Goal: Task Accomplishment & Management: Manage account settings

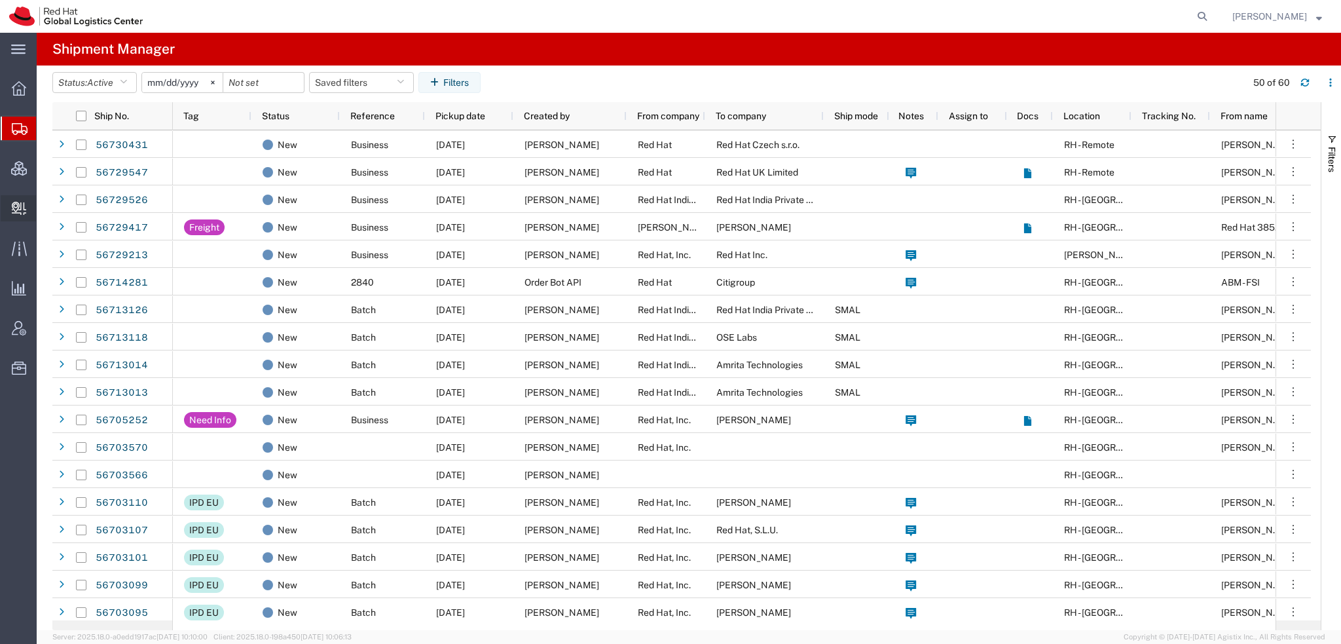
click at [0, 0] on span "Create Delivery" at bounding box center [0, 0] width 0 height 0
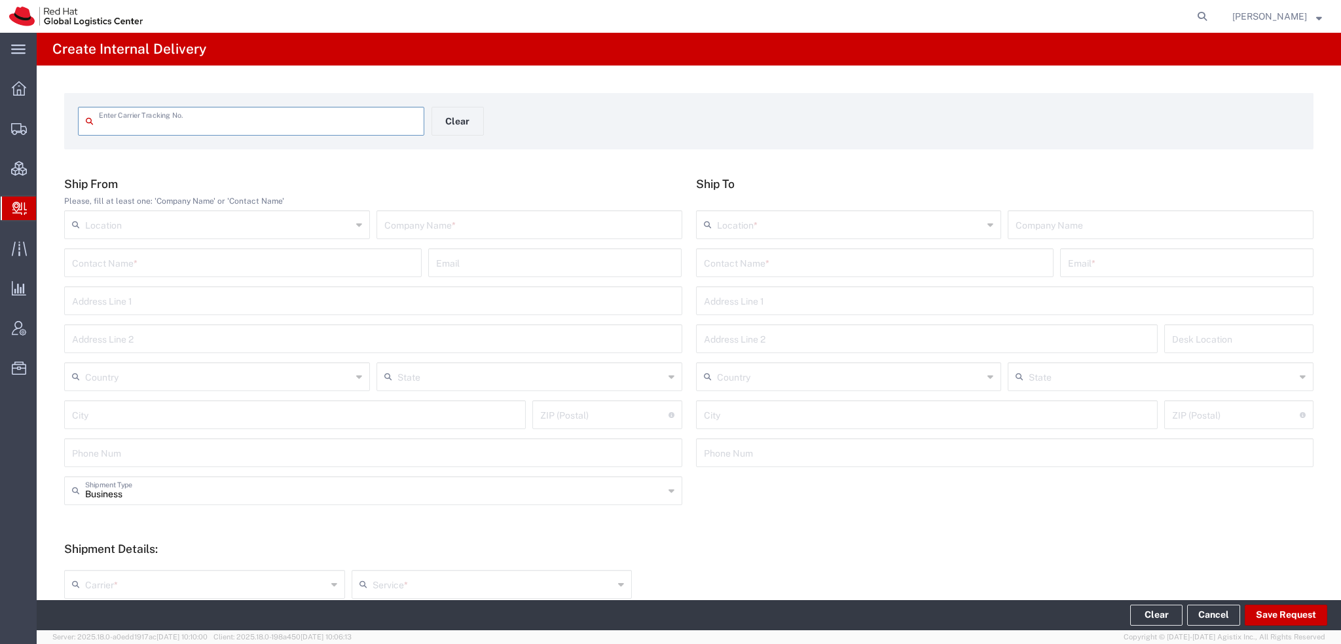
click at [144, 124] on input "text" at bounding box center [258, 120] width 318 height 23
type input "424815630116"
type input "392359170421"
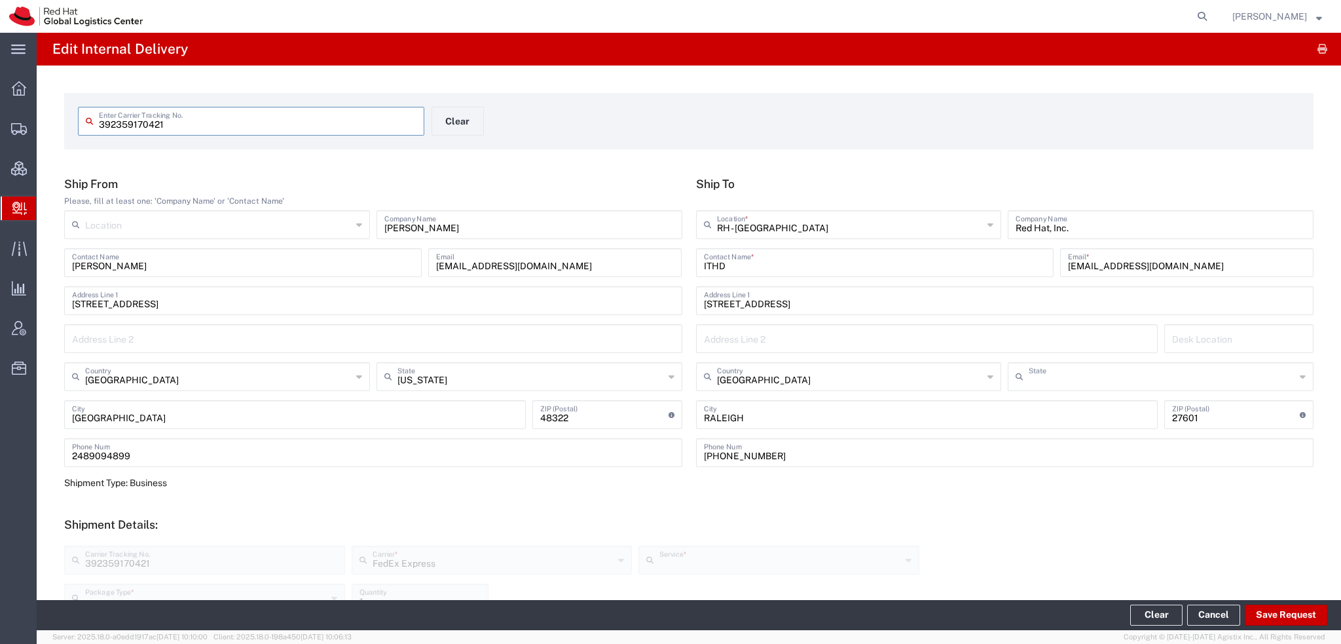
type input "[US_STATE]"
type input "Ground"
type input "Your Packaging"
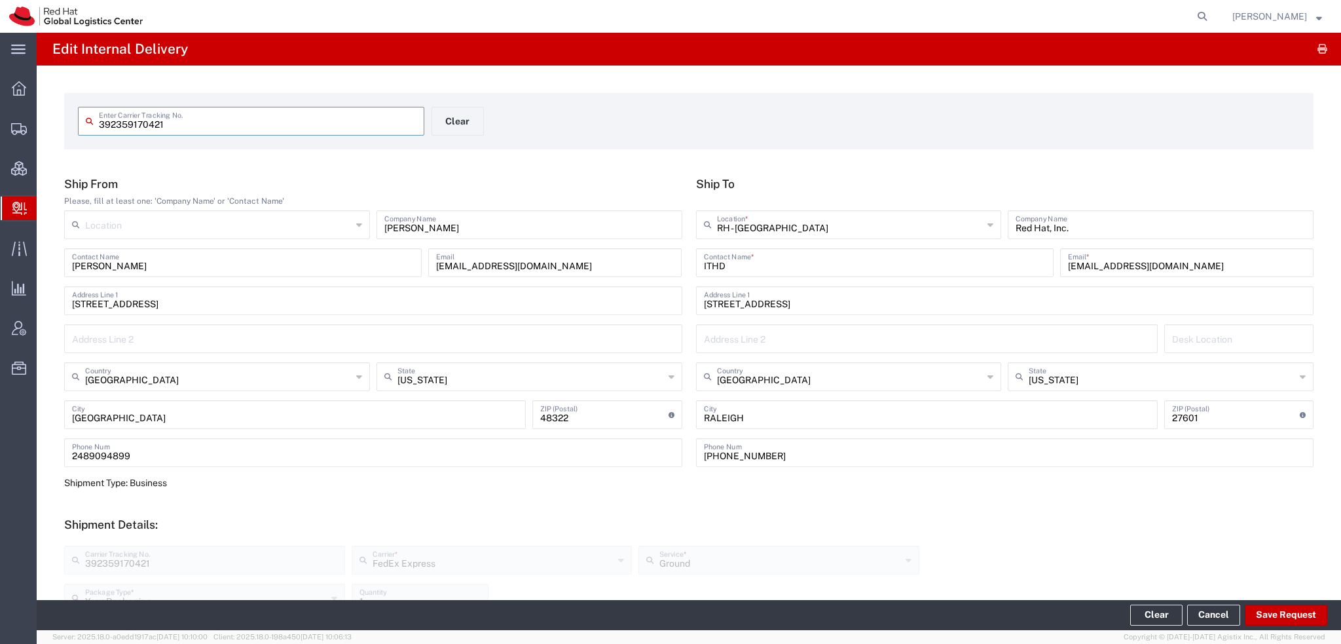
type input "Ground"
type input "Your Packaging"
type input "Express Saver"
type input "Your Packaging"
type input "Ground"
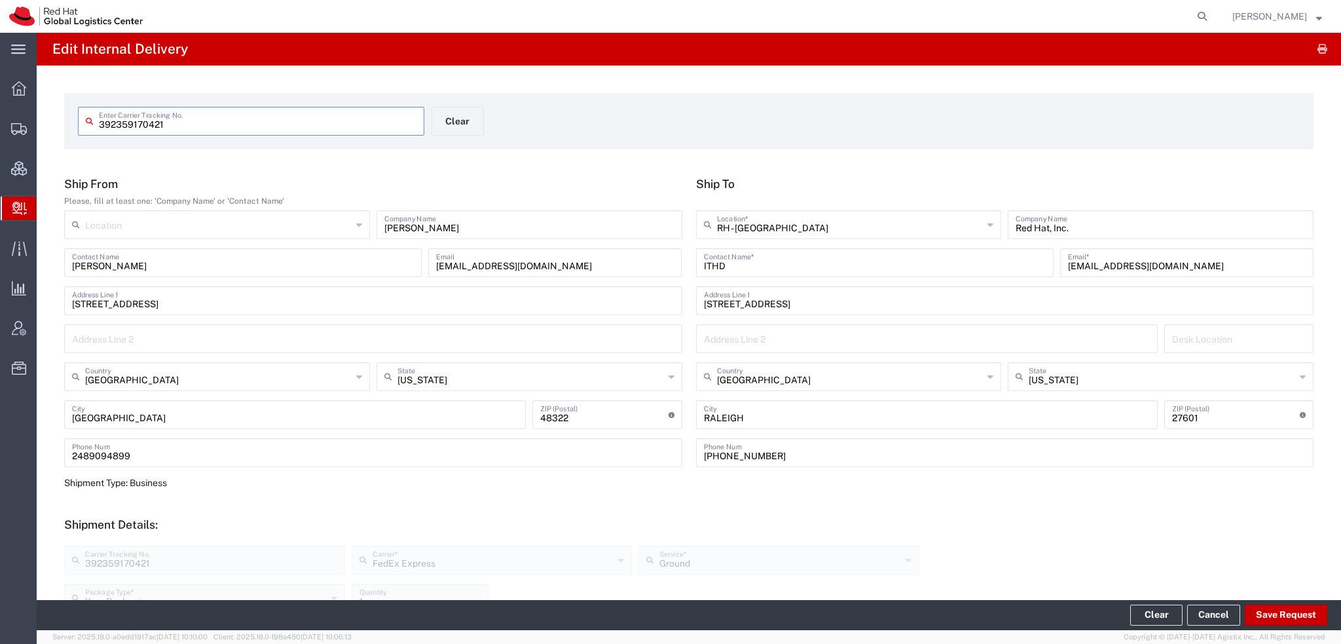
type input "Your Packaging"
type input "Ground"
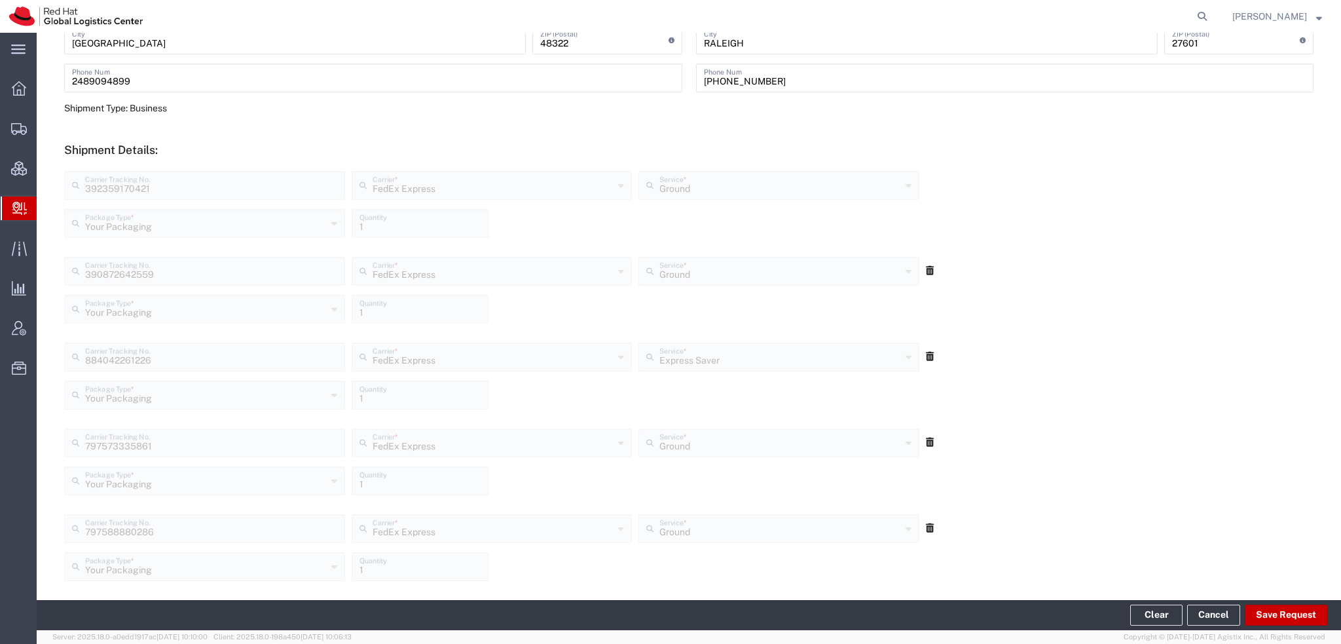
type input "Express Saver"
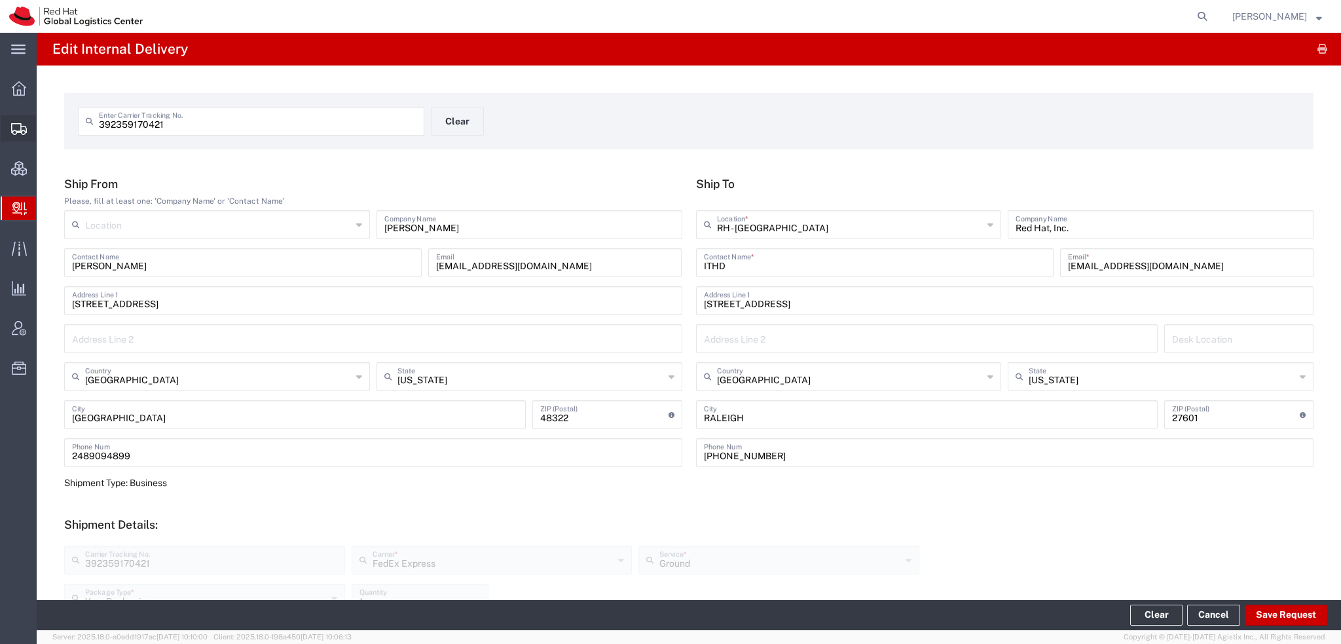
click at [0, 0] on span "Shipment Manager" at bounding box center [0, 0] width 0 height 0
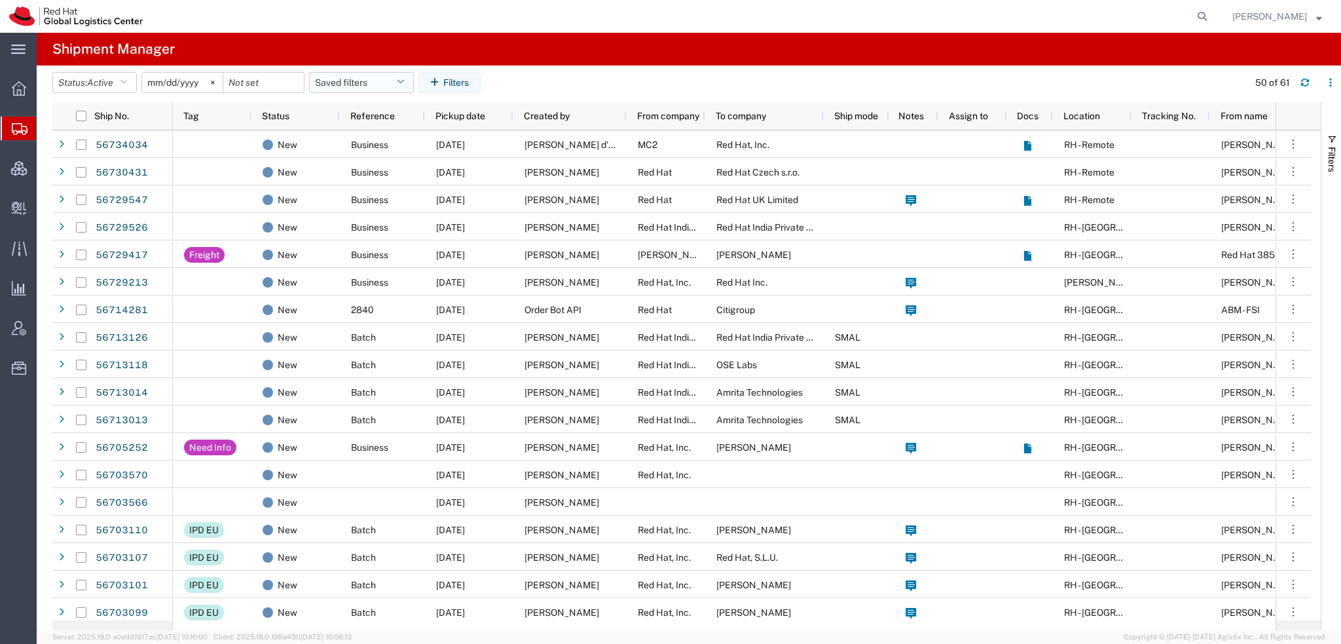
click at [403, 81] on icon "button" at bounding box center [400, 82] width 7 height 9
click at [367, 139] on span "Americas" at bounding box center [397, 140] width 172 height 24
type input "[DATE]"
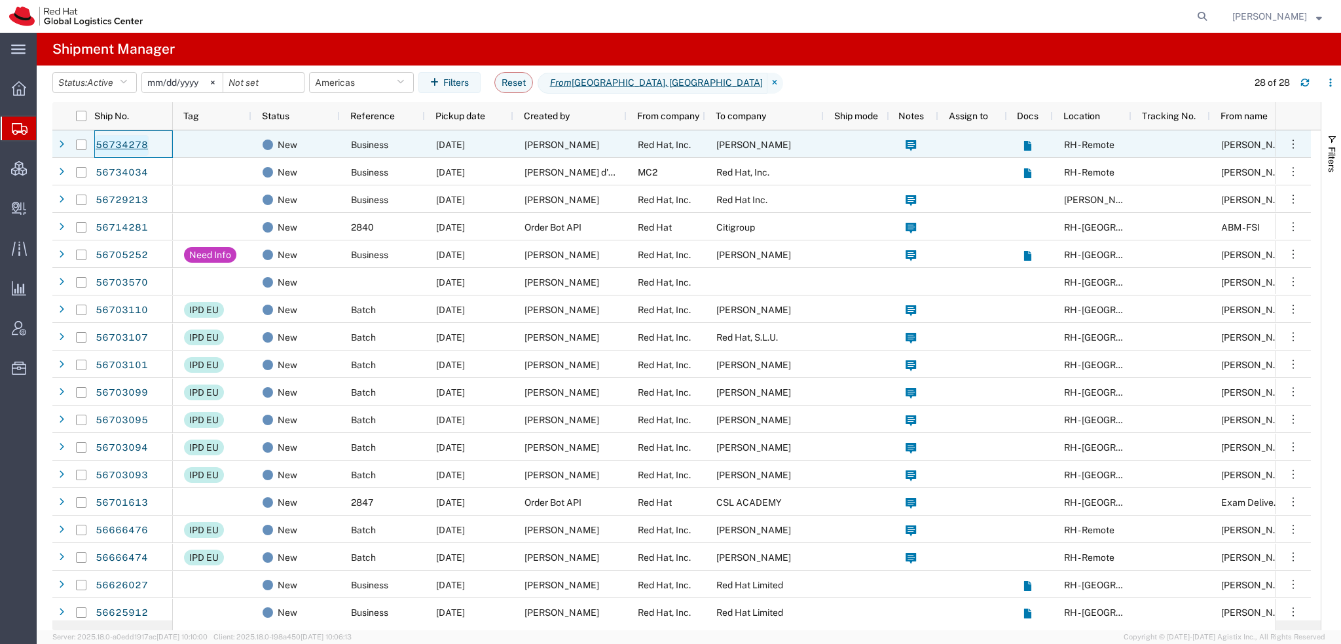
click at [125, 141] on link "56734278" at bounding box center [122, 145] width 54 height 21
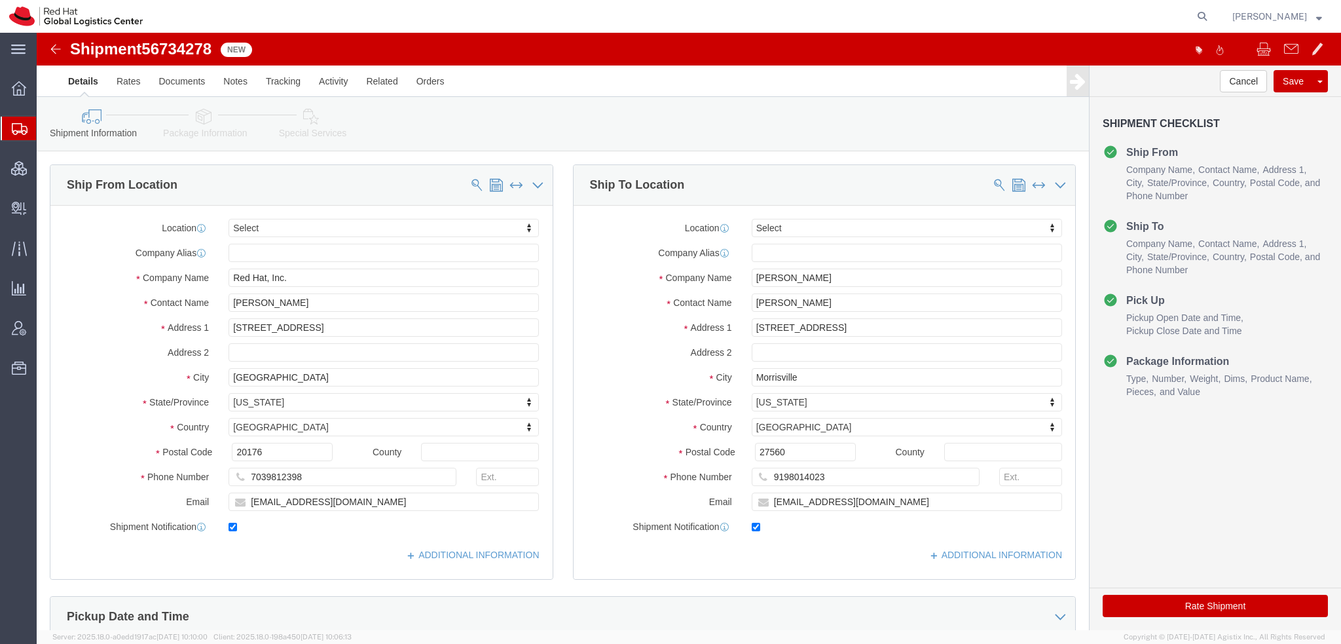
select select
click link "Activity"
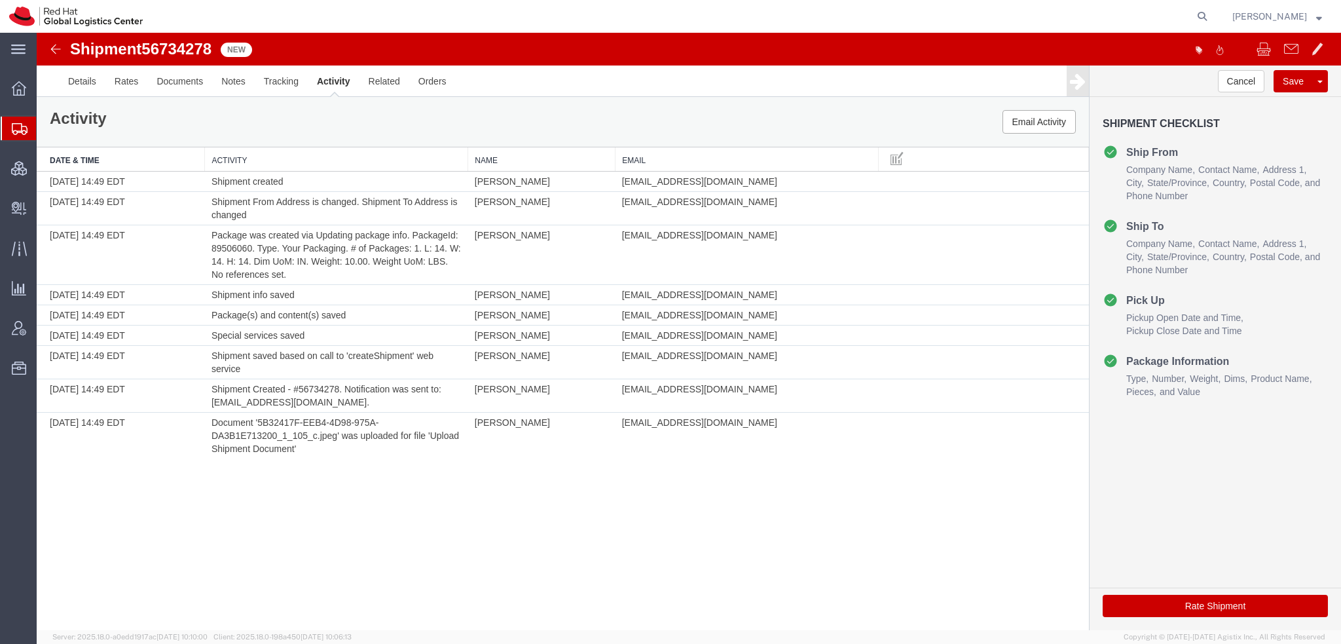
click at [0, 0] on span "Shipment Manager" at bounding box center [0, 0] width 0 height 0
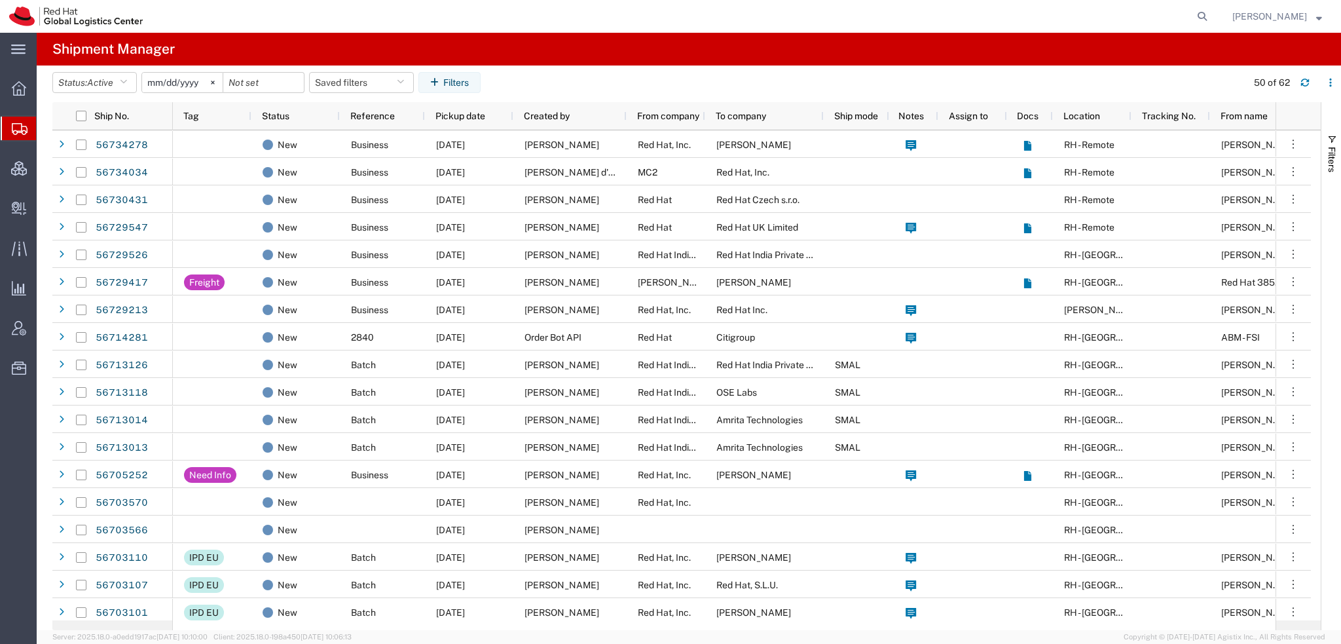
click at [1255, 20] on span "[PERSON_NAME]" at bounding box center [1270, 16] width 75 height 14
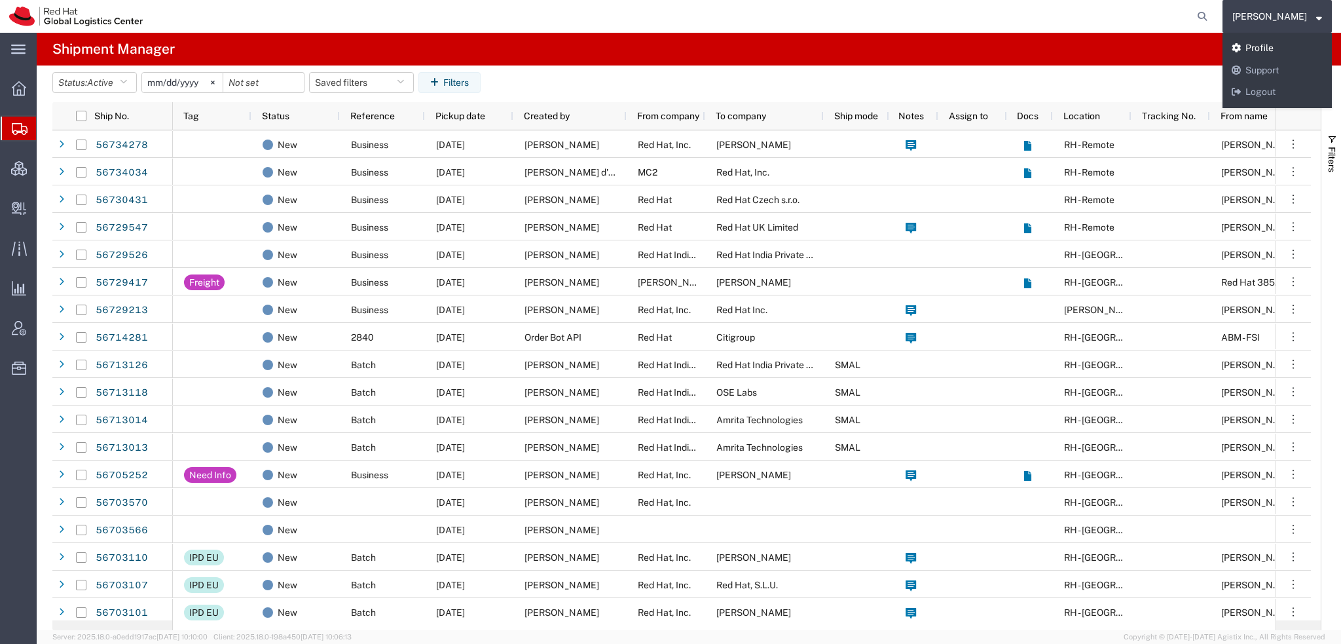
click at [1274, 46] on link "Profile" at bounding box center [1277, 48] width 109 height 22
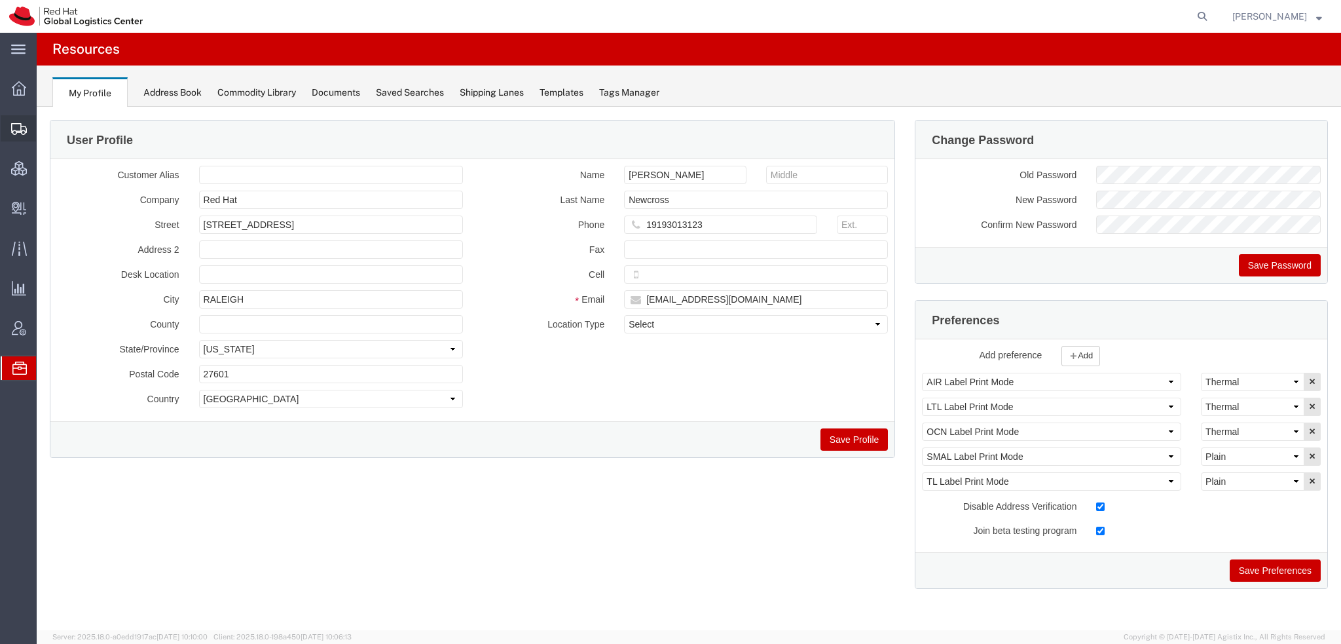
click at [24, 124] on icon at bounding box center [19, 129] width 16 height 12
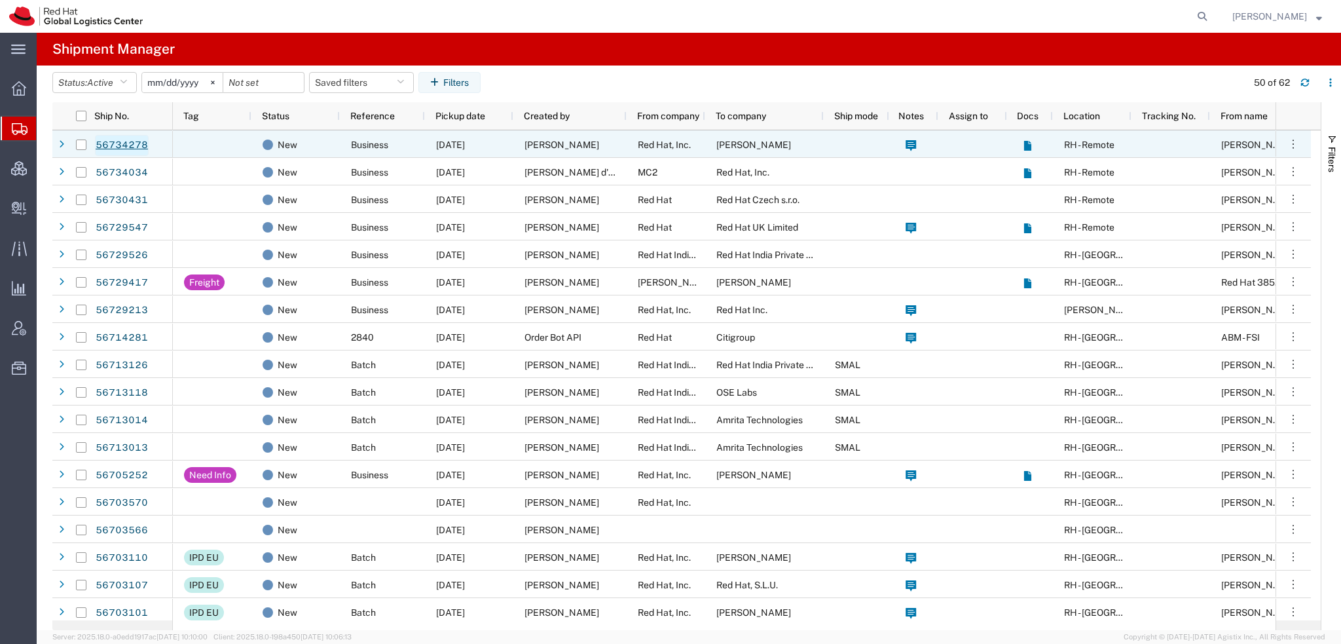
click at [136, 145] on link "56734278" at bounding box center [122, 145] width 54 height 21
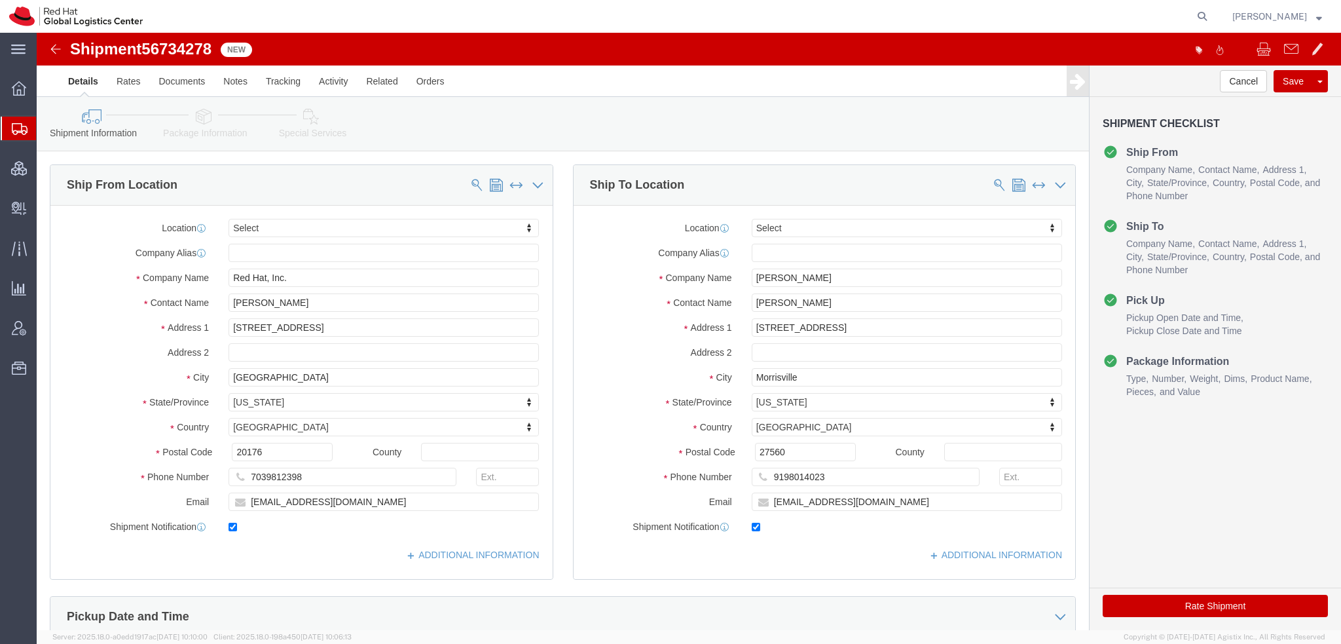
select select
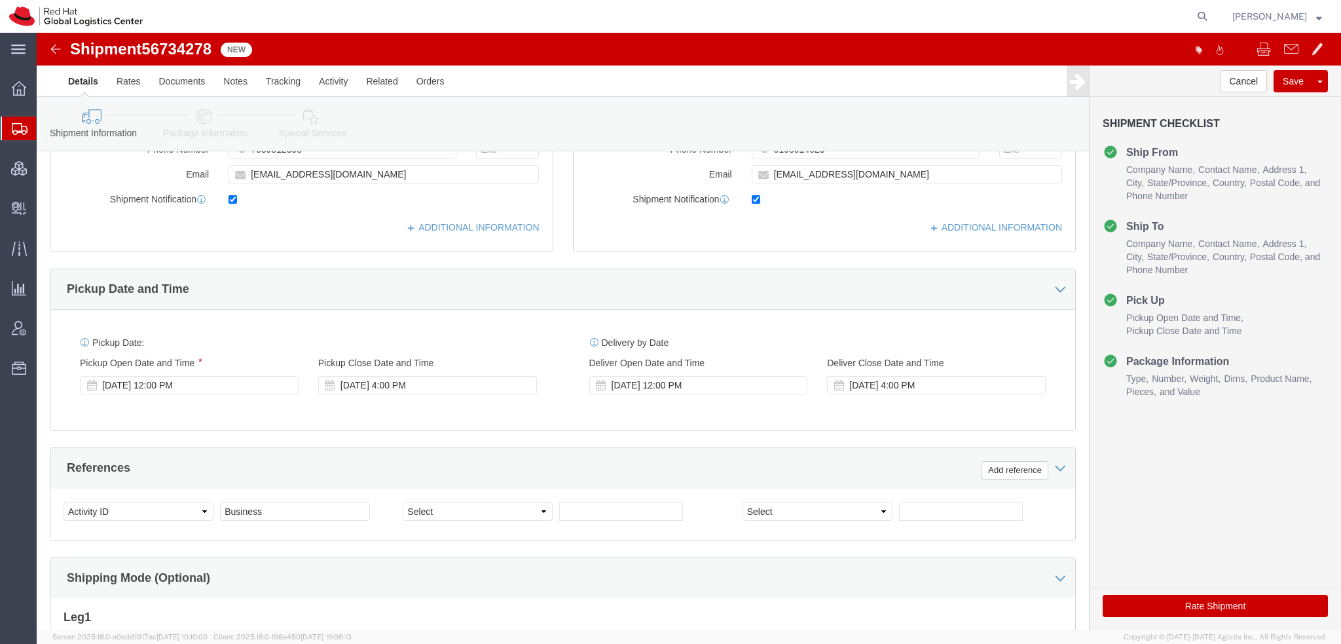
click icon
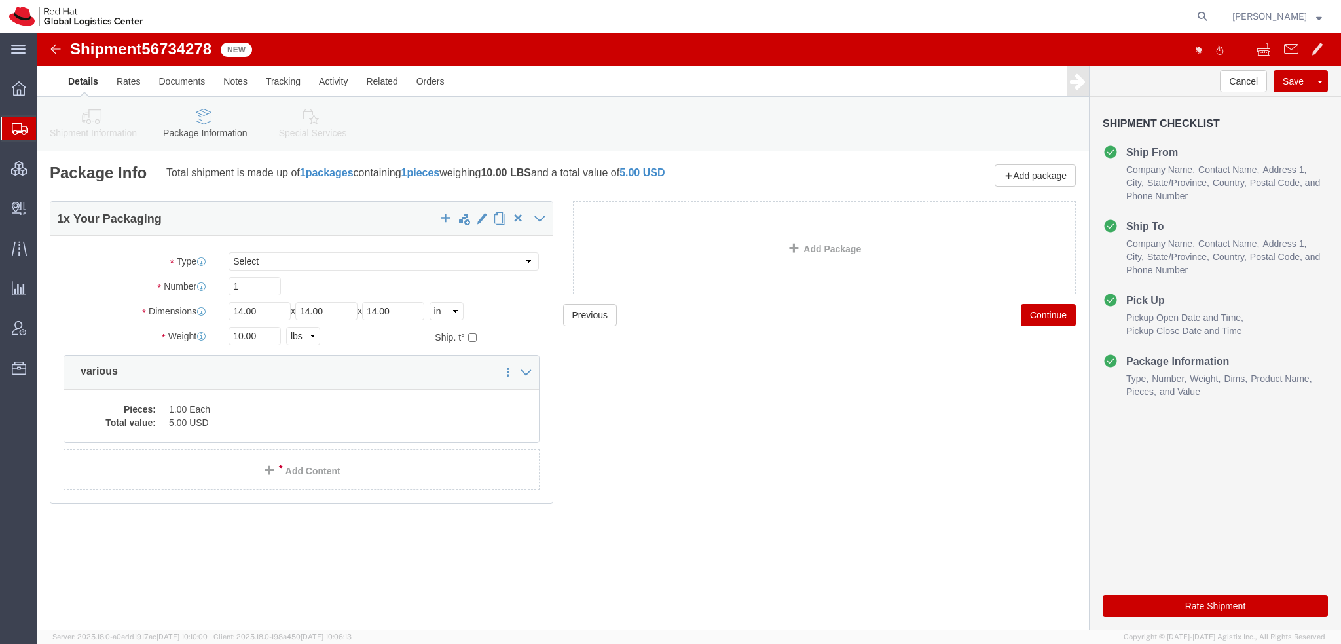
click icon
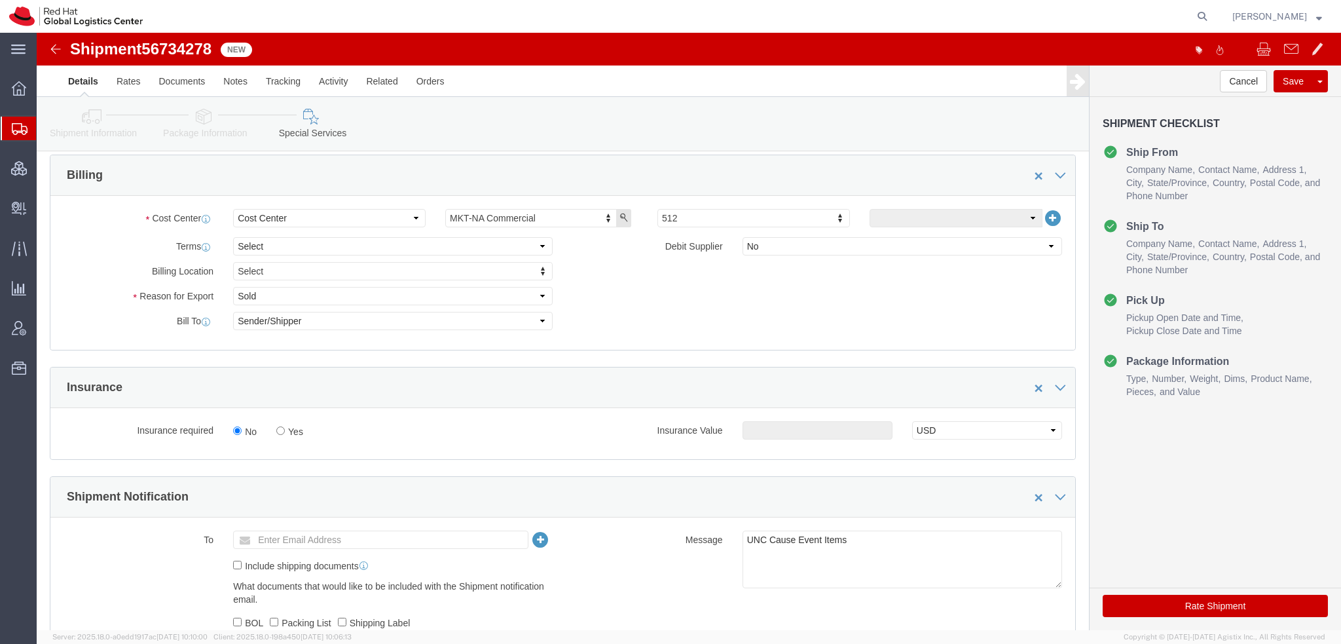
scroll to position [655, 0]
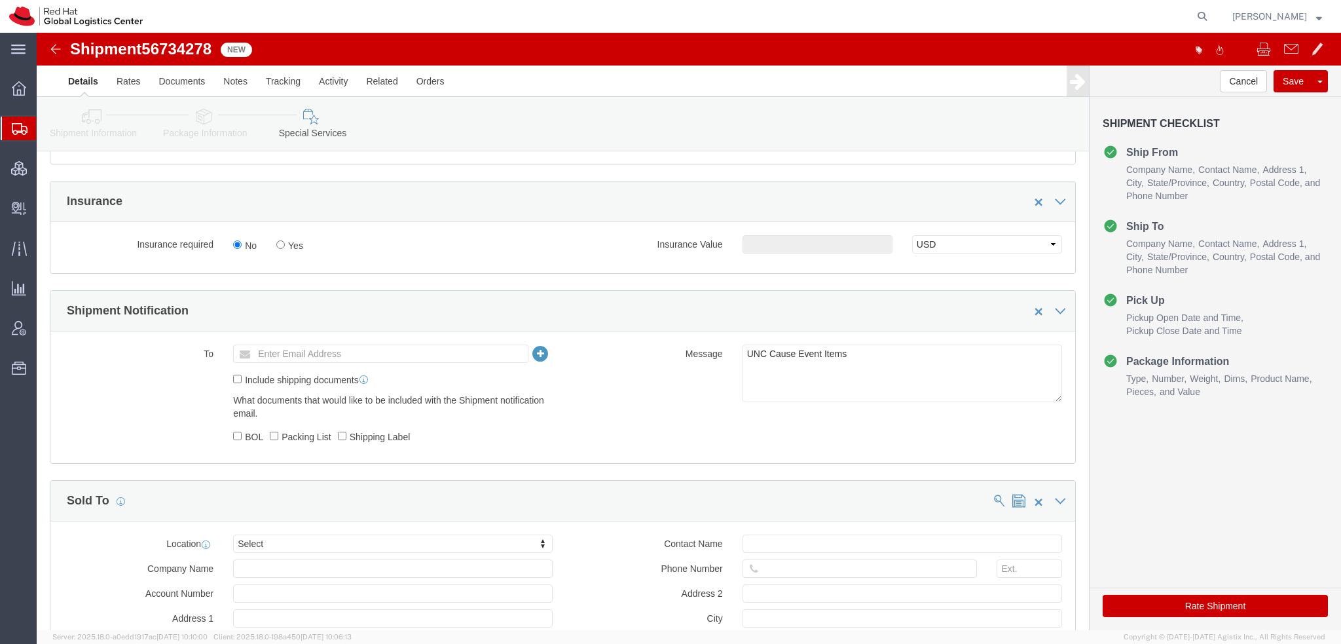
click button "Rate Shipment"
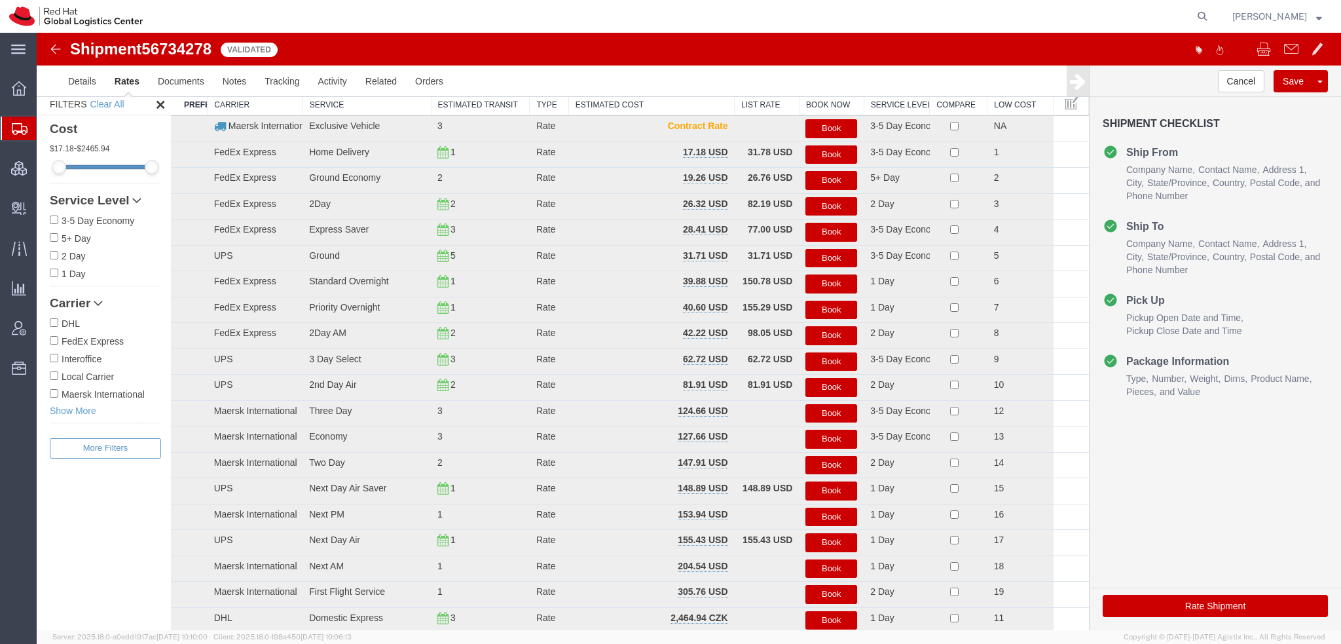
scroll to position [0, 0]
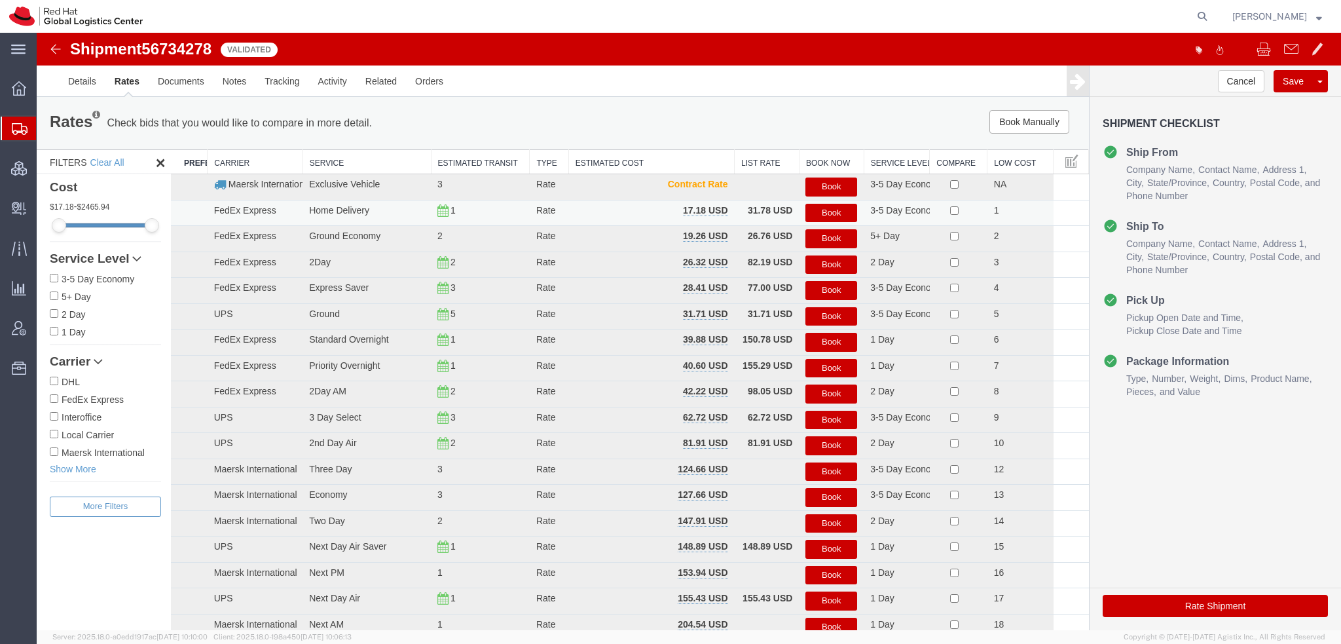
click at [823, 208] on button "Book" at bounding box center [832, 213] width 52 height 19
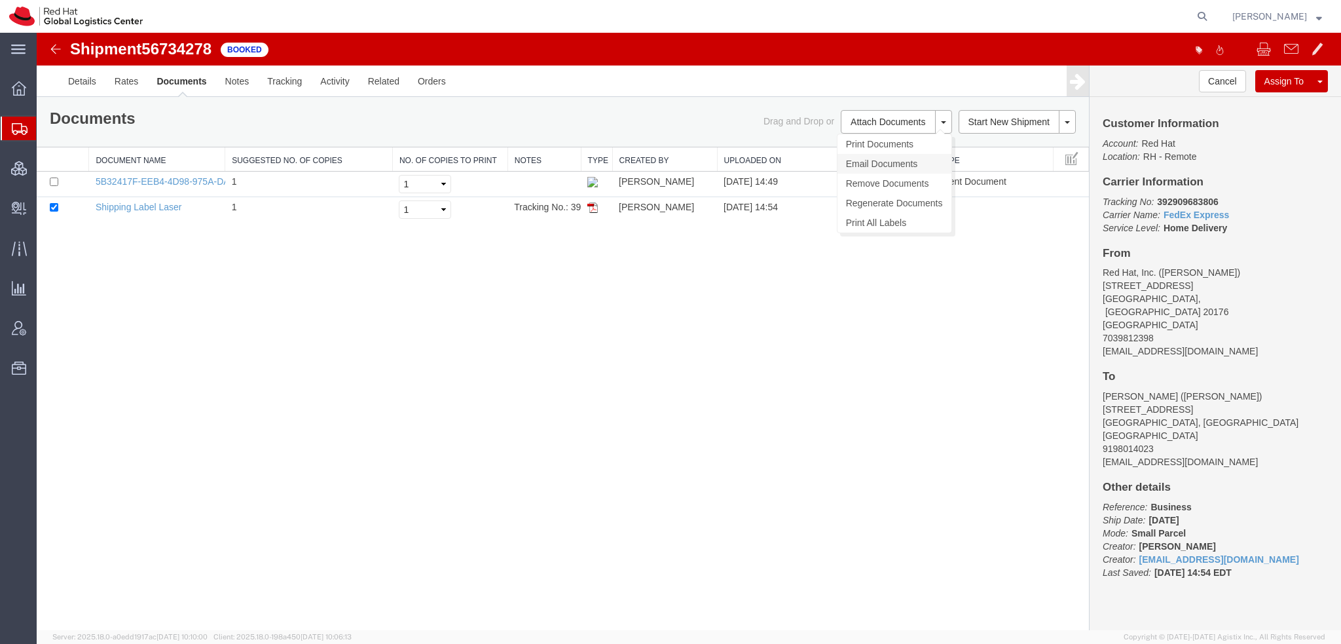
click at [879, 159] on link "Email Documents" at bounding box center [895, 164] width 114 height 20
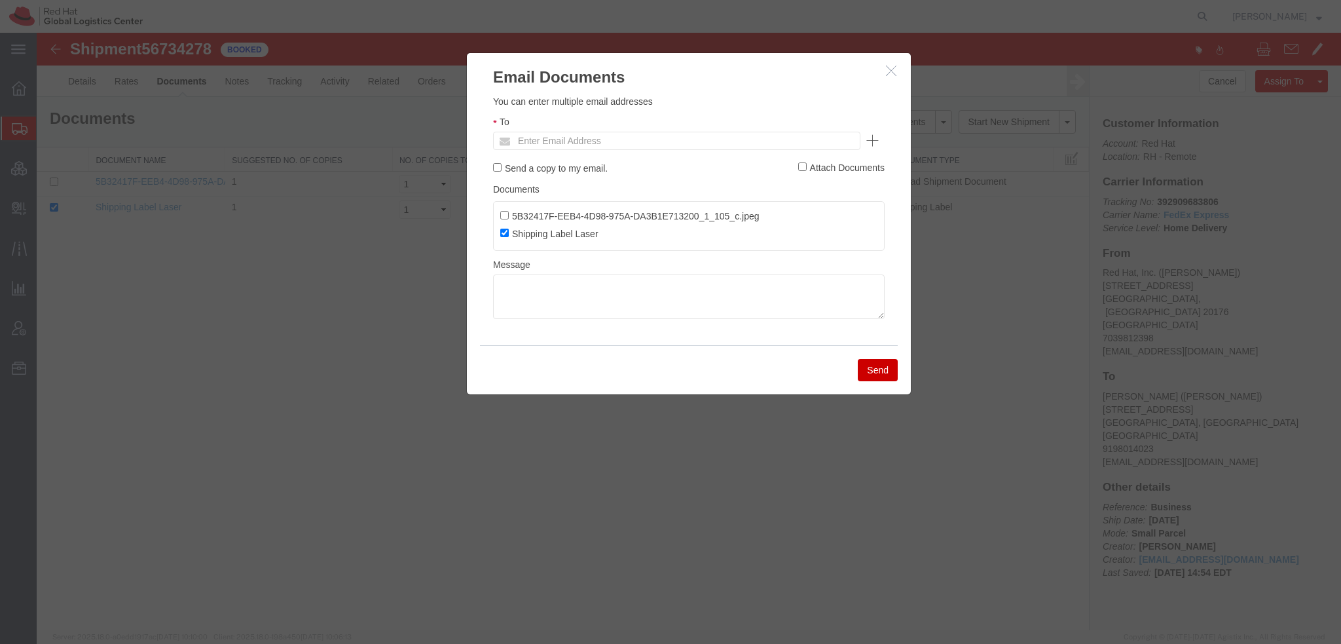
click at [699, 136] on ul "Enter Email Address" at bounding box center [676, 141] width 367 height 18
type input "lburwel"
type input "Enter Email Address"
click at [891, 69] on icon "button" at bounding box center [891, 70] width 10 height 11
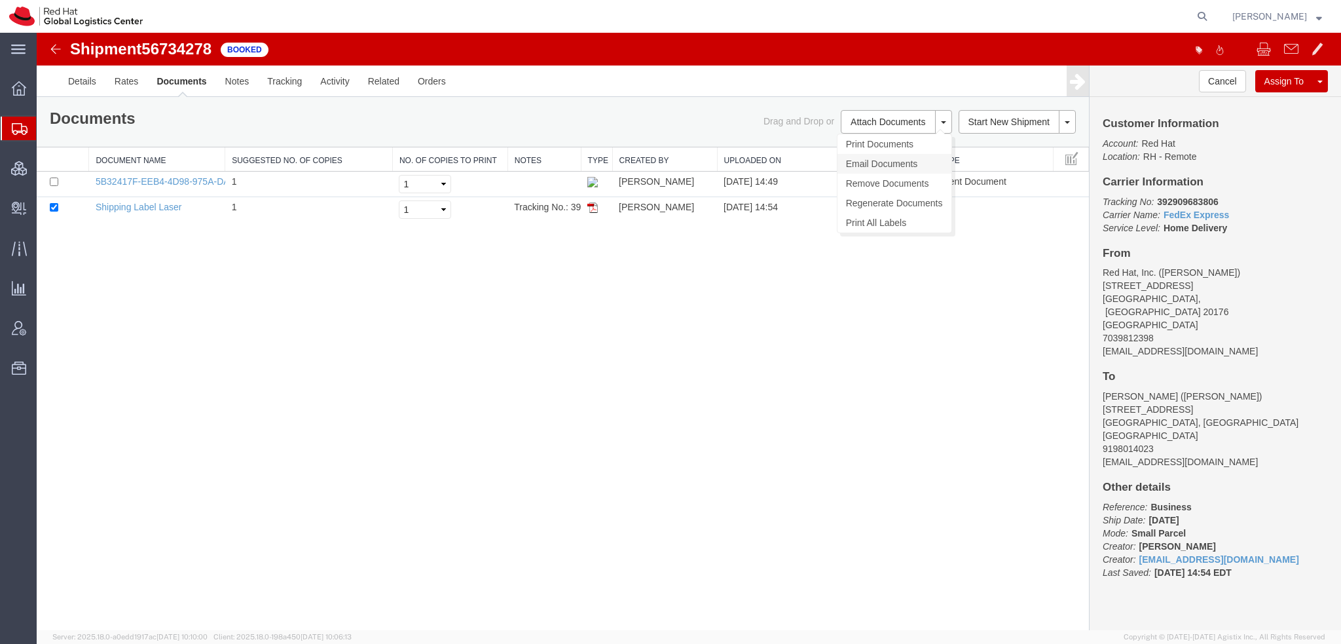
click at [868, 164] on link "Email Documents" at bounding box center [895, 164] width 114 height 20
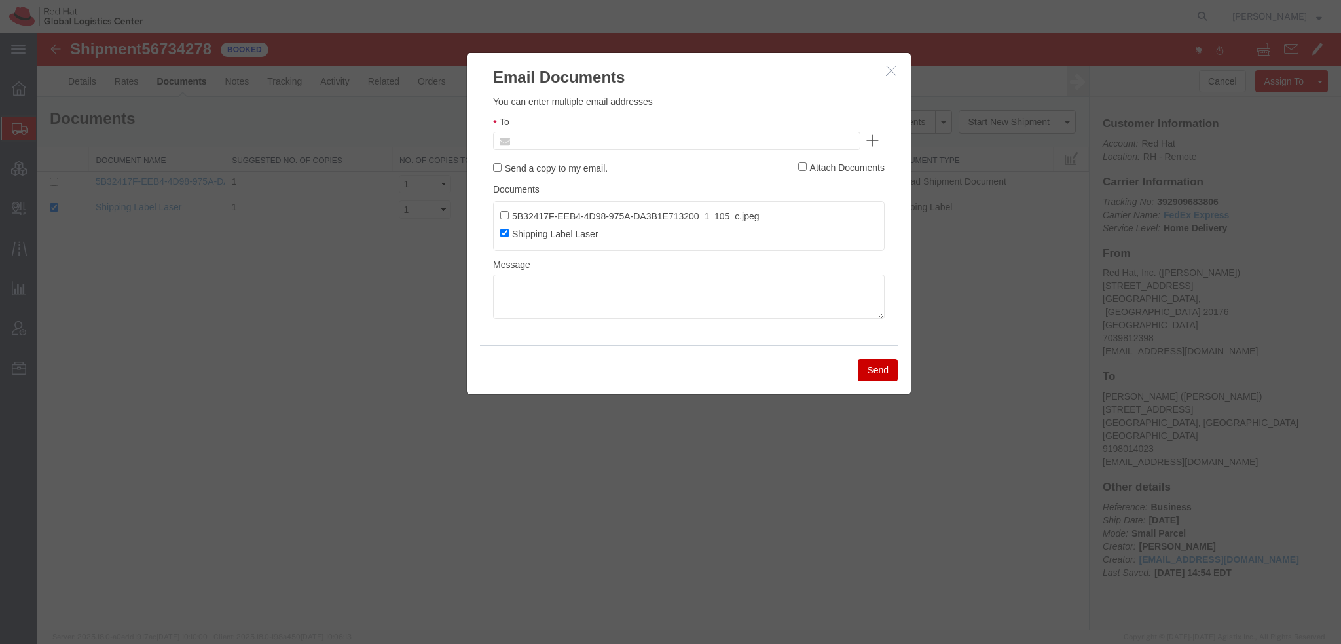
click at [629, 138] on input "text" at bounding box center [587, 140] width 153 height 17
type input "lburwell"
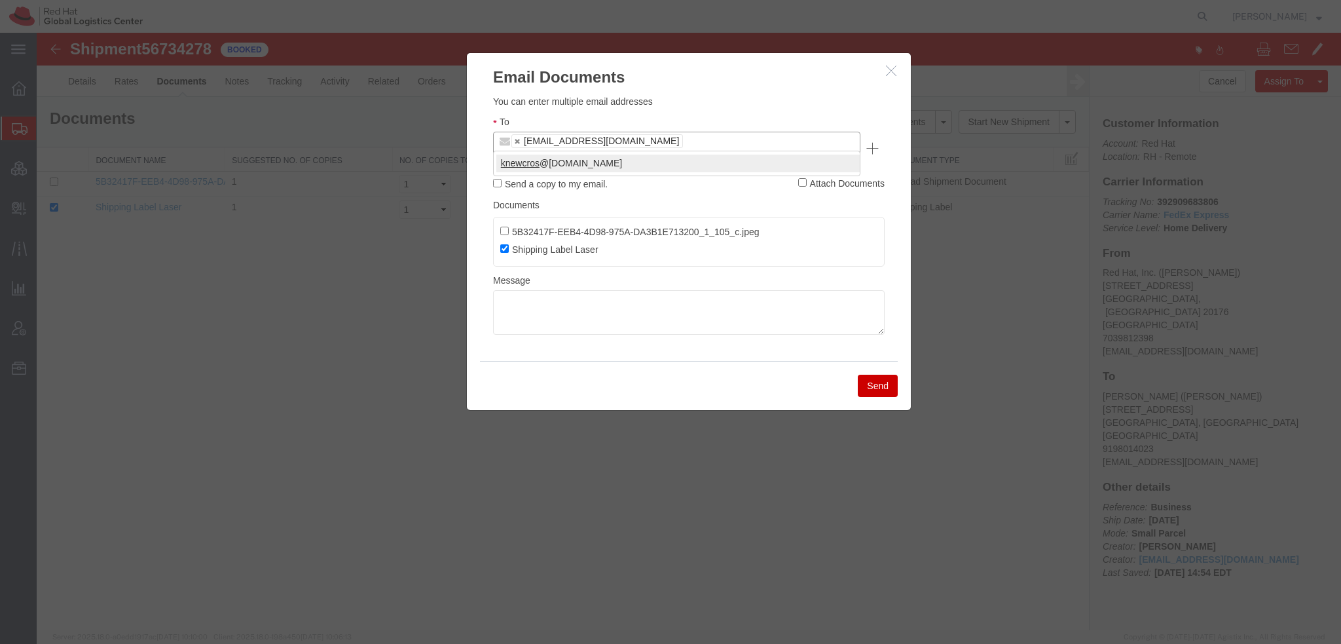
type input "knewcros"
click at [868, 375] on button "Send" at bounding box center [878, 386] width 40 height 22
